Goal: Information Seeking & Learning: Learn about a topic

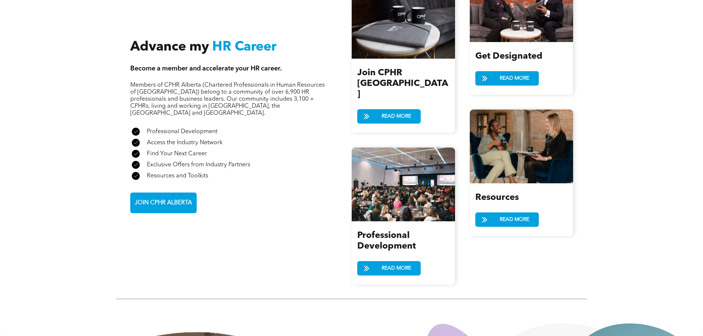
scroll to position [959, 0]
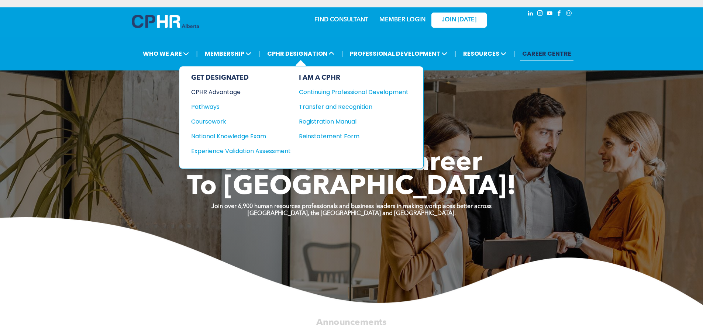
click at [210, 93] on div "CPHR Advantage" at bounding box center [236, 91] width 90 height 9
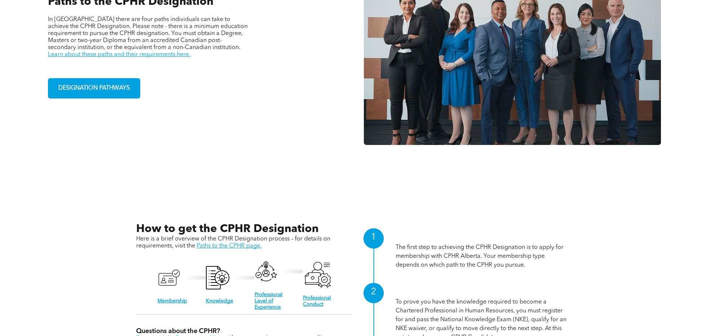
scroll to position [627, 0]
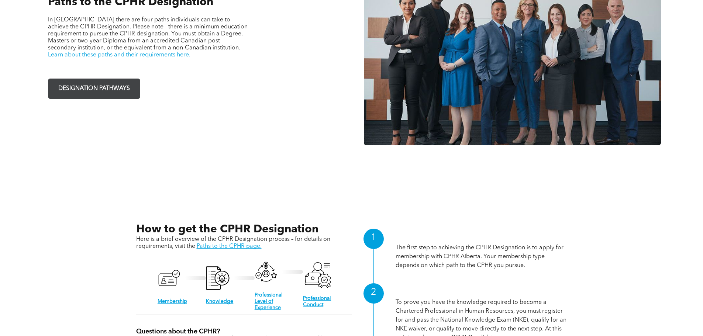
click at [107, 93] on span "DESIGNATION PATHWAYS" at bounding box center [94, 89] width 77 height 14
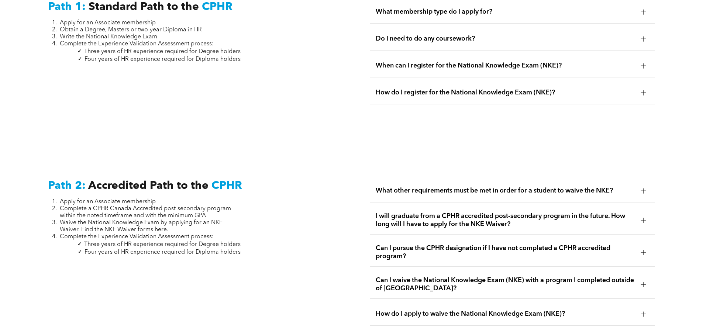
scroll to position [1070, 0]
click at [402, 245] on span "Can I pursue the CPHR designation if I have not completed a CPHR accredited pro…" at bounding box center [504, 252] width 259 height 16
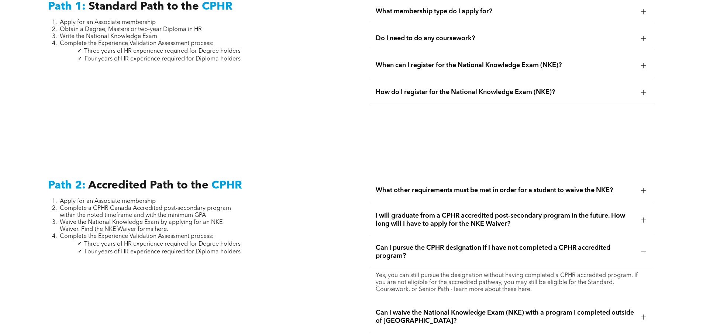
click at [421, 213] on span "I will graduate from a CPHR accredited post-secondary program in the future. Ho…" at bounding box center [504, 220] width 259 height 16
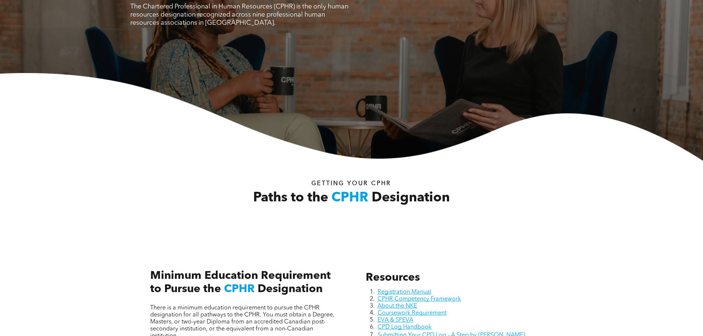
scroll to position [0, 0]
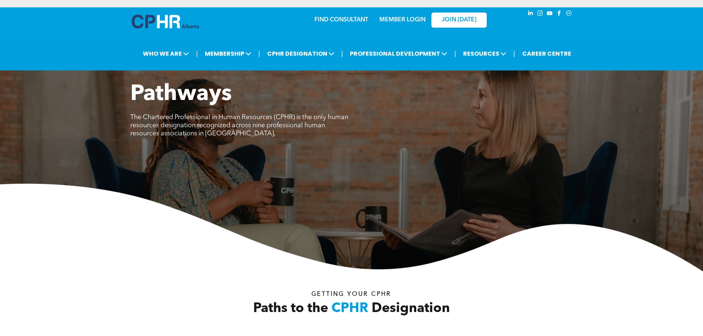
click at [166, 25] on img at bounding box center [165, 22] width 67 height 14
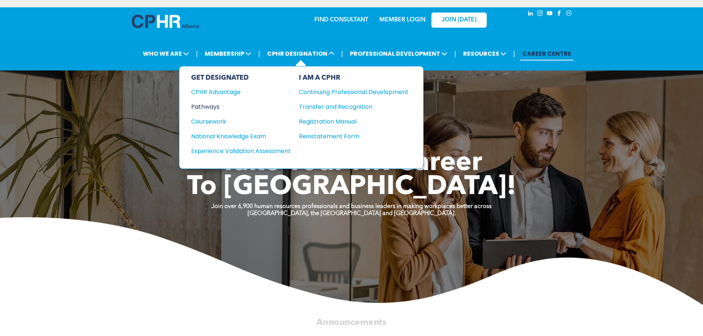
click at [203, 108] on div "Pathways" at bounding box center [236, 106] width 90 height 9
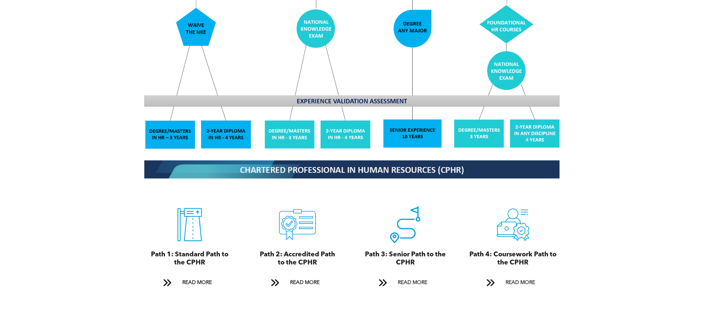
scroll to position [738, 0]
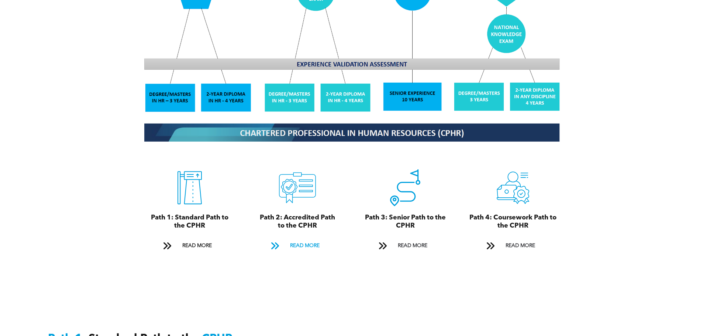
click at [294, 239] on span "READ MORE" at bounding box center [304, 246] width 35 height 14
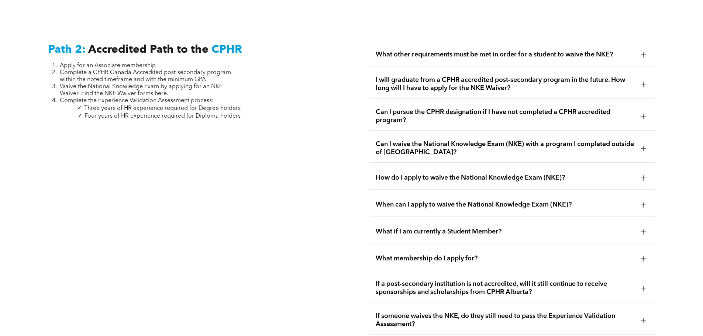
scroll to position [1206, 0]
click at [522, 76] on span "I will graduate from a CPHR accredited post-secondary program in the future. Ho…" at bounding box center [504, 84] width 259 height 16
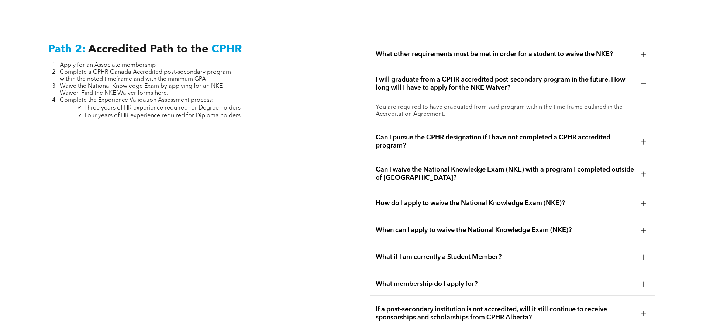
click at [541, 199] on span "How do I apply to waive the National Knowledge Exam (NKE)?" at bounding box center [504, 203] width 259 height 8
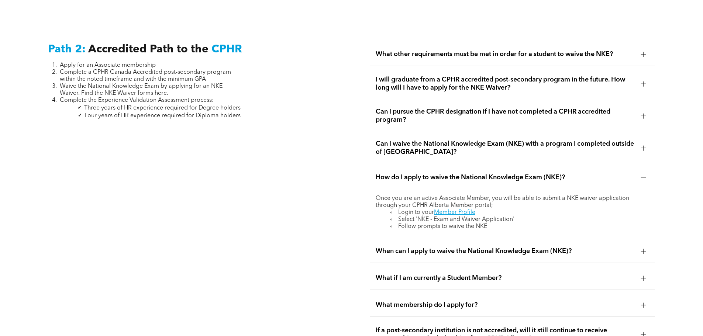
click at [479, 274] on span "What if I am currently a Student Member?" at bounding box center [504, 278] width 259 height 8
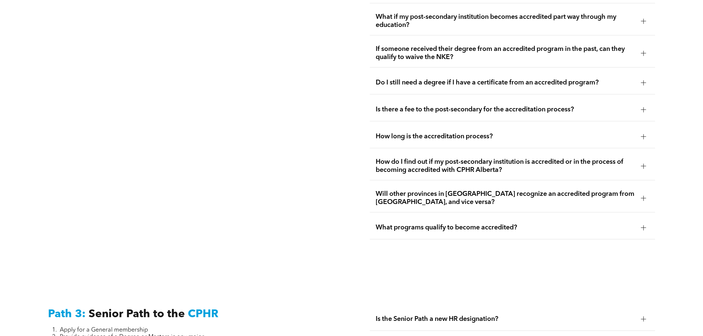
scroll to position [1648, 0]
